Goal: Task Accomplishment & Management: Manage account settings

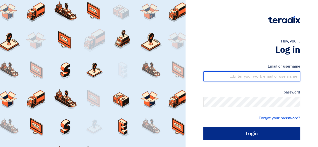
type input "[EMAIL_ADDRESS][DOMAIN_NAME]"
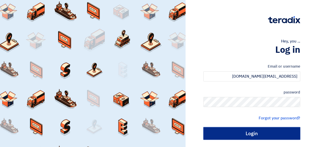
click at [264, 137] on input "Login" at bounding box center [252, 133] width 97 height 13
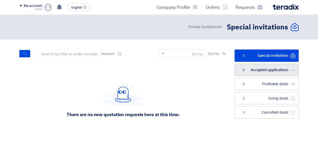
click at [263, 66] on link "الطلبات المقبولة Accepted applications 0" at bounding box center [267, 70] width 64 height 12
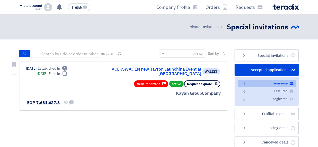
click at [123, 90] on div "Kayan Group Company" at bounding box center [160, 93] width 121 height 7
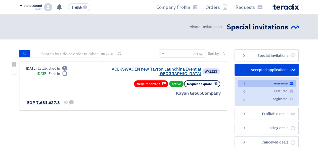
click at [138, 70] on font "VOLKSWAGEN new Tayron Launching Event at [GEOGRAPHIC_DATA]" at bounding box center [157, 71] width 90 height 11
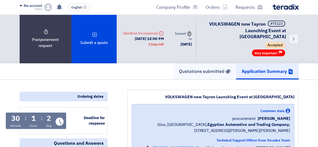
click at [210, 68] on font "Quotations submitted" at bounding box center [202, 71] width 46 height 7
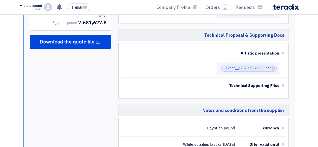
scroll to position [285, 0]
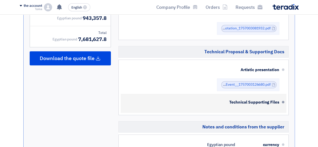
click at [272, 101] on div "Technical Supporting Files" at bounding box center [204, 102] width 151 height 12
click at [277, 99] on font "Technical Supporting Files" at bounding box center [255, 102] width 50 height 6
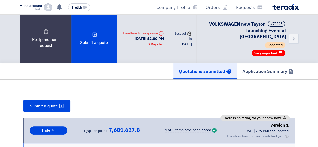
scroll to position [19, 0]
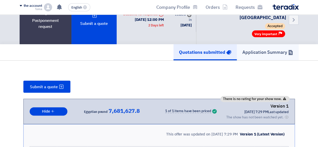
click at [281, 49] on font "Application Summary" at bounding box center [265, 52] width 45 height 7
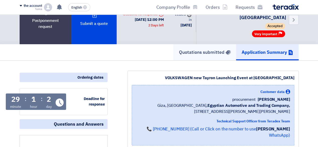
click at [214, 51] on link "Quotations submitted" at bounding box center [205, 52] width 63 height 16
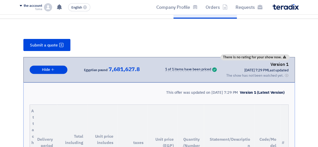
scroll to position [40, 0]
